Goal: Task Accomplishment & Management: Manage account settings

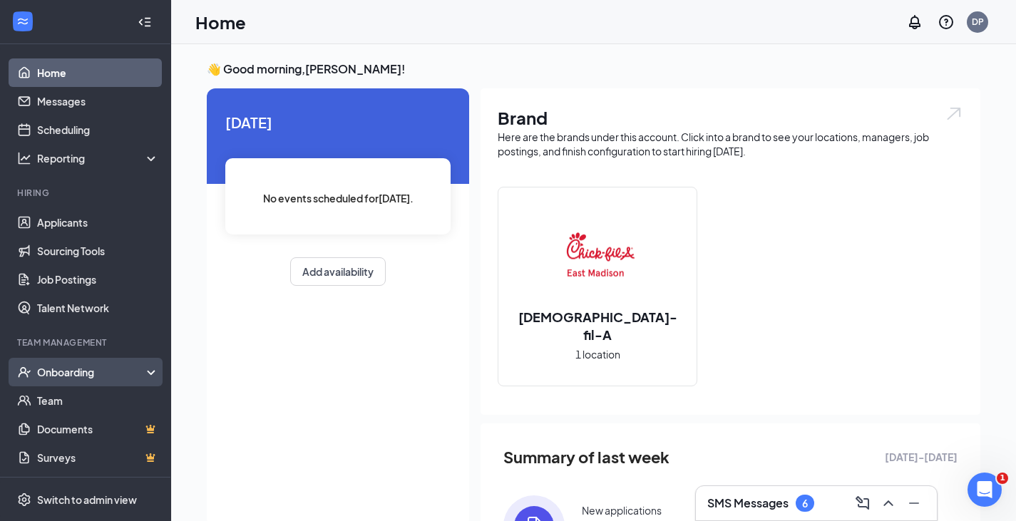
click at [62, 368] on div "Onboarding" at bounding box center [92, 372] width 110 height 14
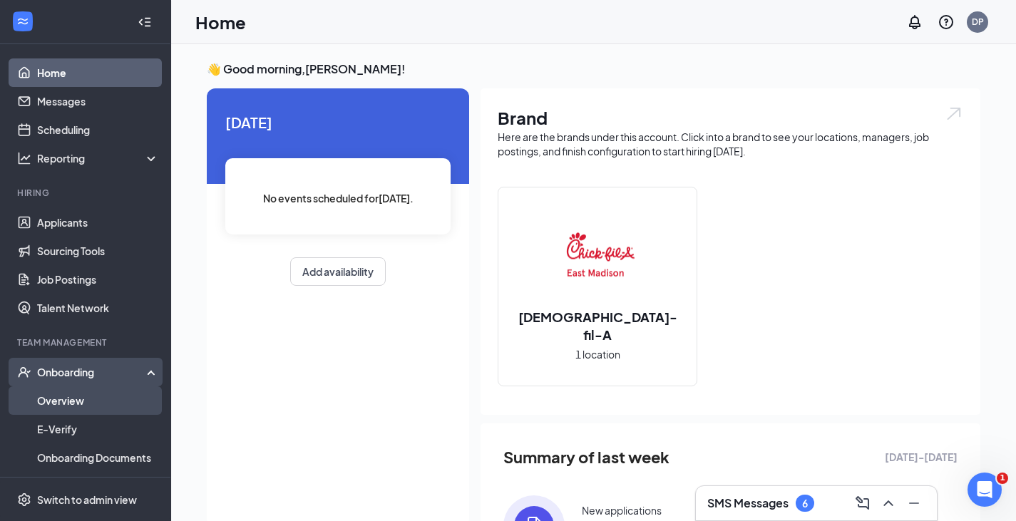
click at [55, 401] on link "Overview" at bounding box center [98, 401] width 122 height 29
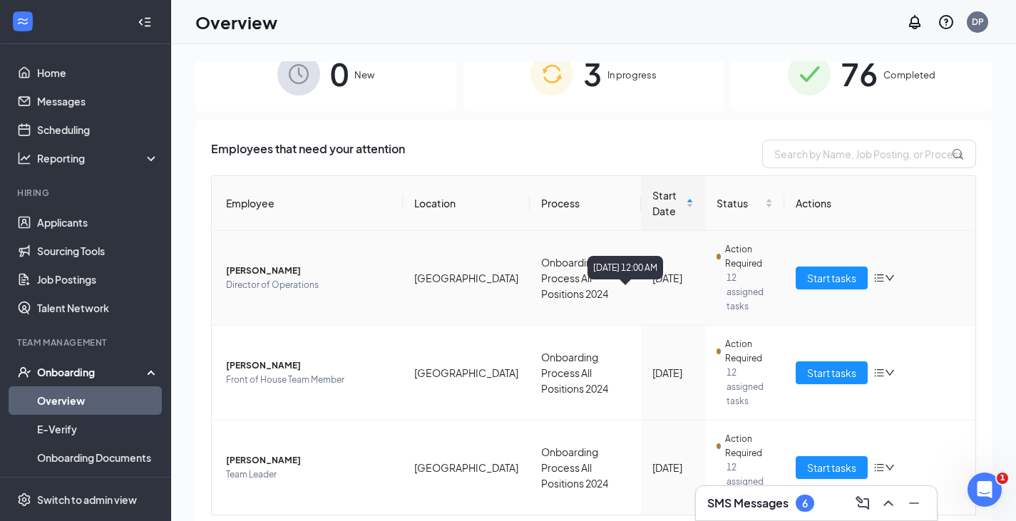
scroll to position [24, 0]
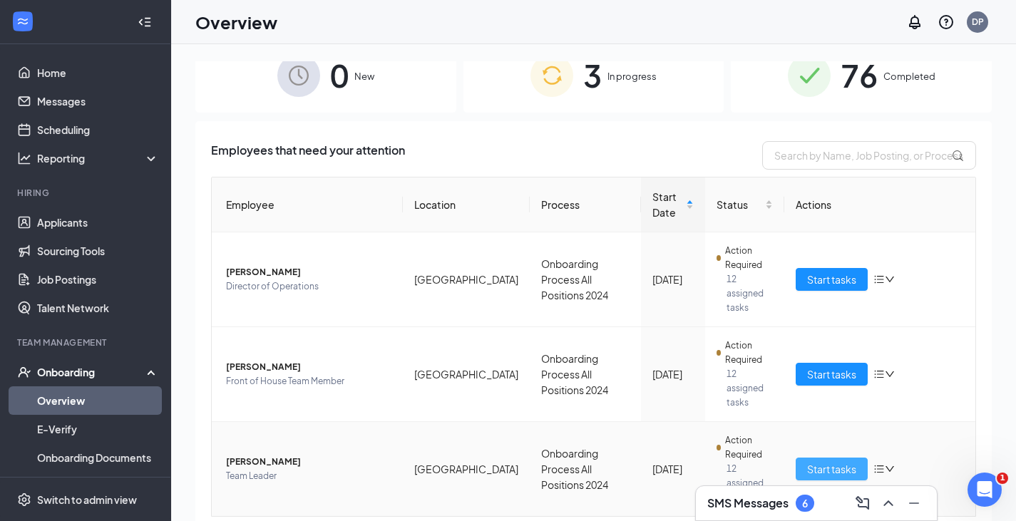
click at [816, 461] on span "Start tasks" at bounding box center [831, 469] width 49 height 16
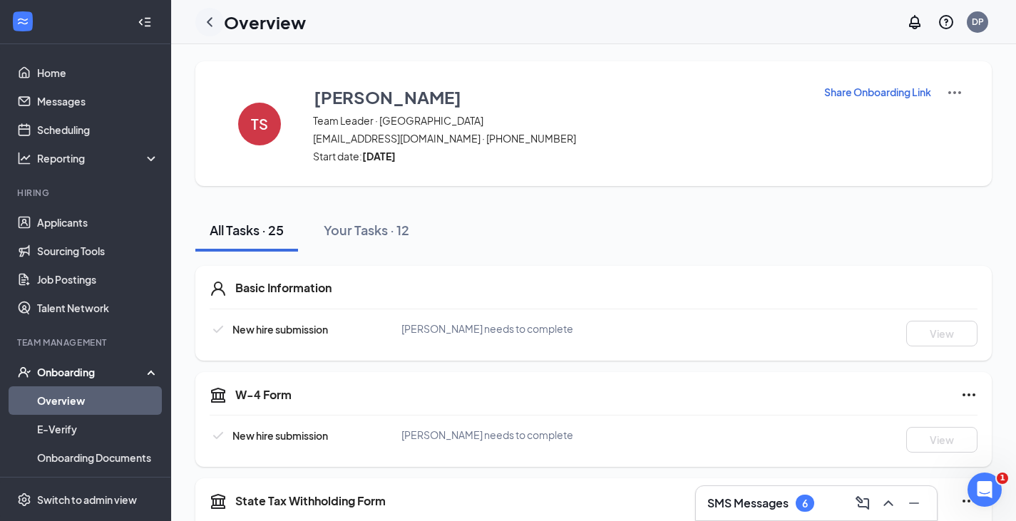
click at [210, 24] on icon "ChevronLeft" at bounding box center [210, 21] width 6 height 9
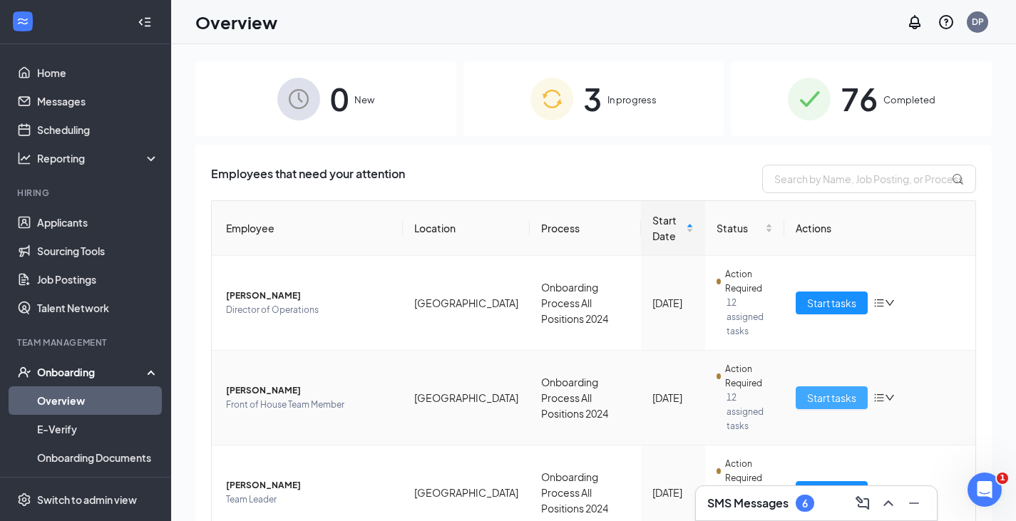
click at [833, 390] on span "Start tasks" at bounding box center [831, 398] width 49 height 16
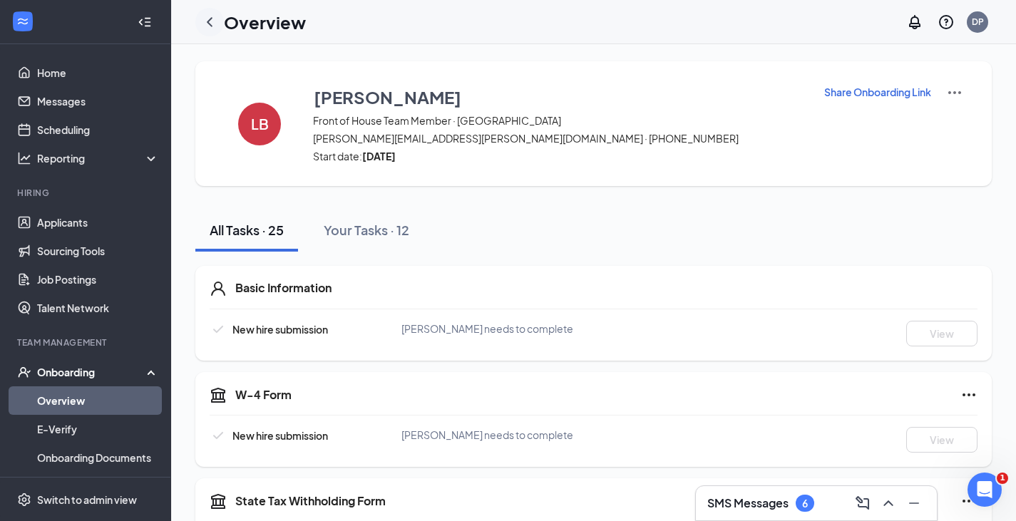
click at [207, 24] on icon "ChevronLeft" at bounding box center [209, 22] width 17 height 17
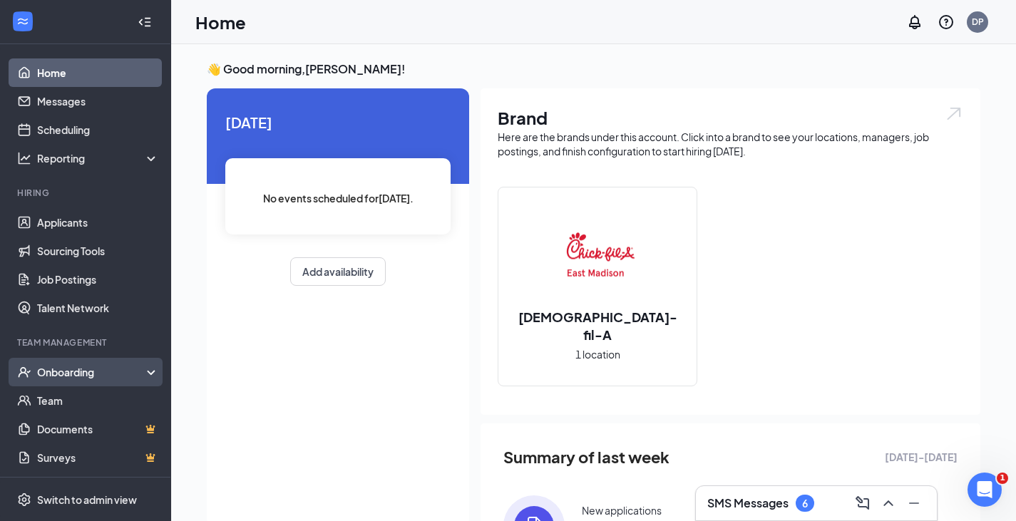
scroll to position [1, 0]
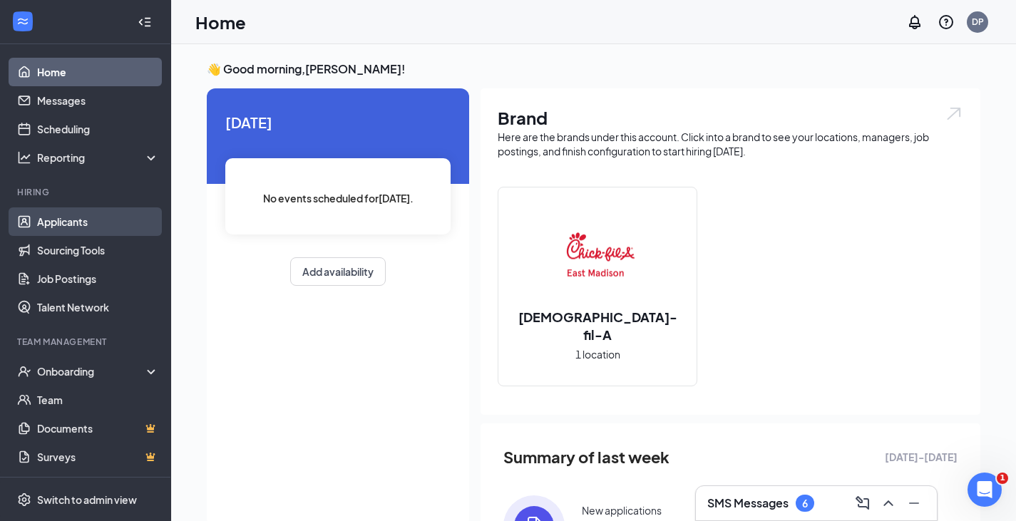
click at [58, 219] on link "Applicants" at bounding box center [98, 222] width 122 height 29
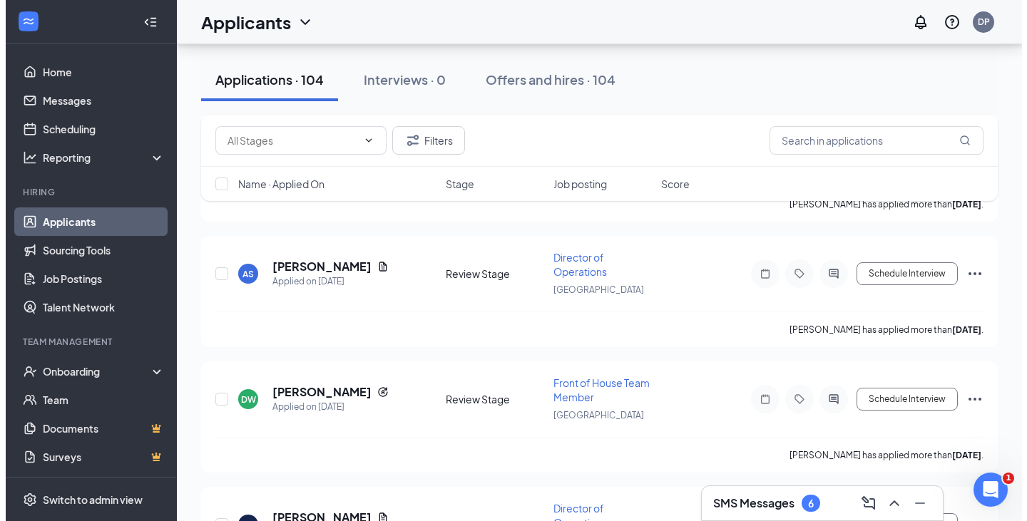
scroll to position [899, 0]
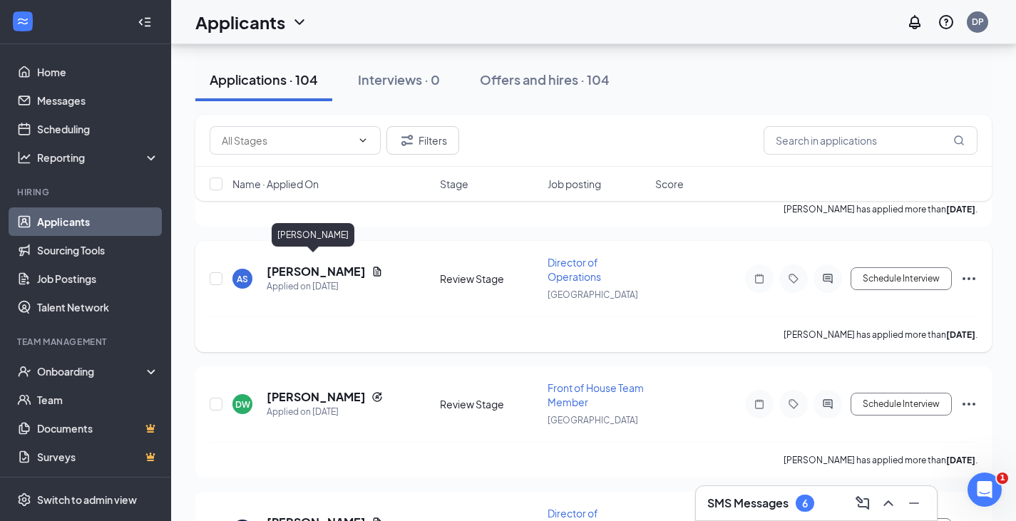
click at [302, 264] on h5 "Amanda Sailor" at bounding box center [316, 272] width 99 height 16
